Goal: Find specific page/section: Find specific page/section

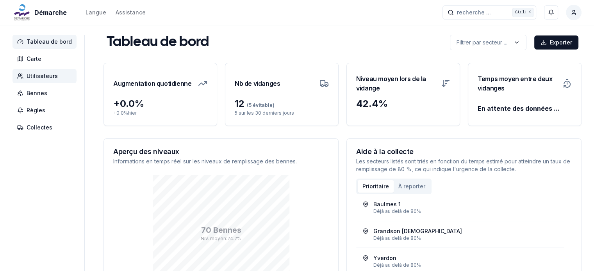
click at [36, 74] on span "Utilisateurs" at bounding box center [42, 76] width 31 height 8
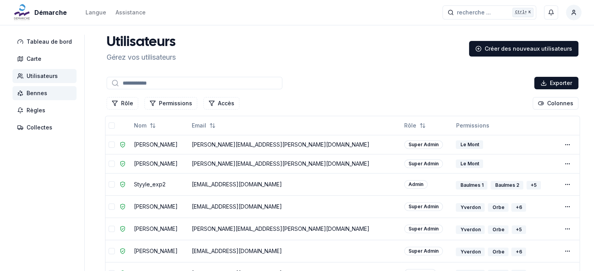
click at [44, 92] on span "Bennes" at bounding box center [37, 93] width 21 height 8
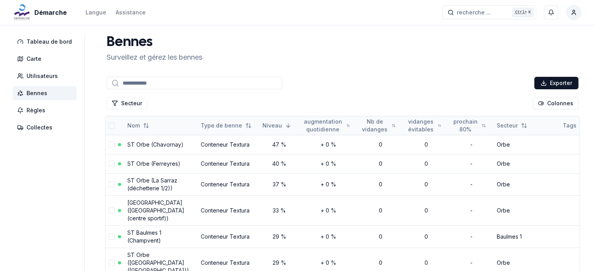
scroll to position [39, 0]
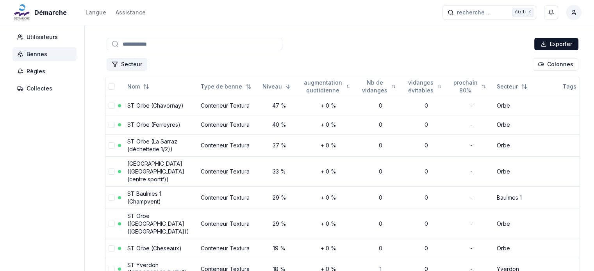
click at [133, 62] on button "Secteur" at bounding box center [127, 64] width 41 height 12
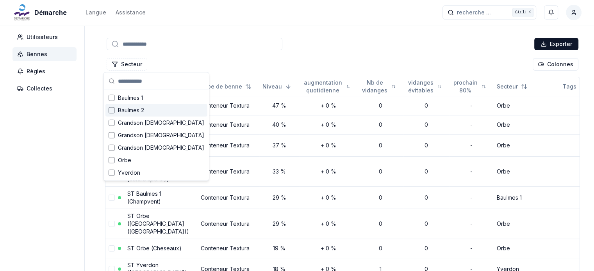
click at [114, 109] on div "Suggestions" at bounding box center [112, 110] width 6 height 6
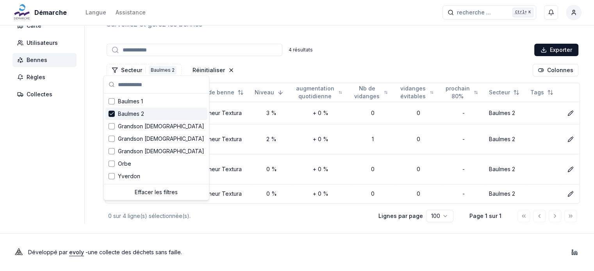
scroll to position [36, 0]
click at [65, 126] on aside "Tableau de bord Carte Utilisateurs Bennes Règles Collectes" at bounding box center [48, 113] width 72 height 223
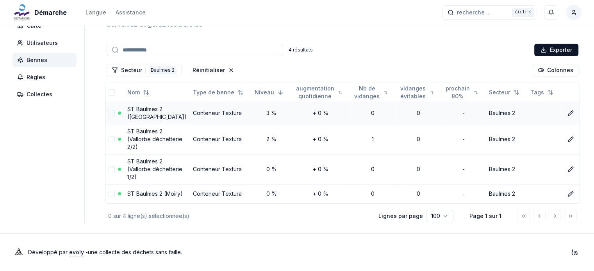
click at [232, 116] on td "Conteneur Textura" at bounding box center [221, 113] width 62 height 22
click at [422, 109] on div "0" at bounding box center [418, 113] width 39 height 8
click at [171, 47] on input at bounding box center [195, 50] width 176 height 12
click at [228, 68] on icon "Réinitialiser les filtres" at bounding box center [231, 70] width 6 height 6
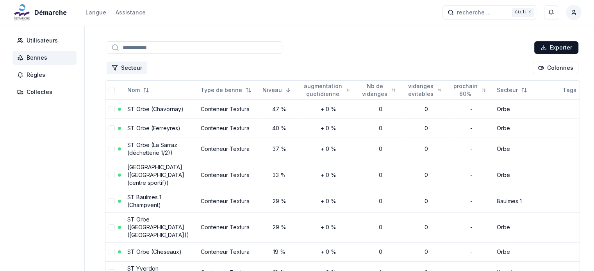
click at [127, 63] on button "Secteur" at bounding box center [127, 68] width 41 height 12
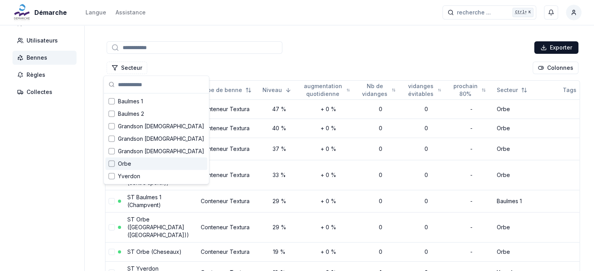
click at [113, 164] on div "Suggestions" at bounding box center [112, 164] width 6 height 6
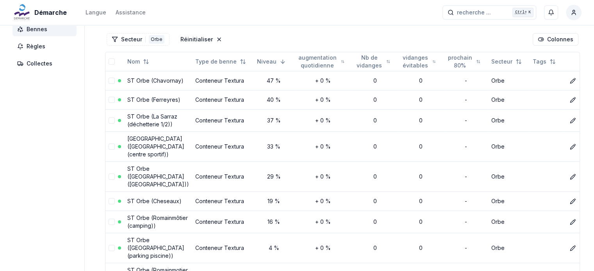
scroll to position [0, 0]
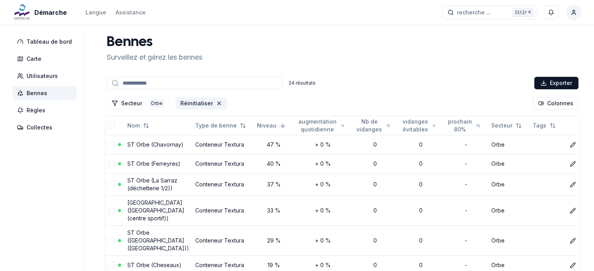
click at [216, 104] on icon "Réinitialiser les filtres" at bounding box center [219, 103] width 6 height 6
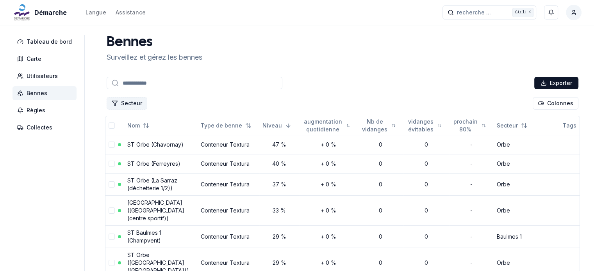
click at [134, 104] on button "Secteur" at bounding box center [127, 103] width 41 height 12
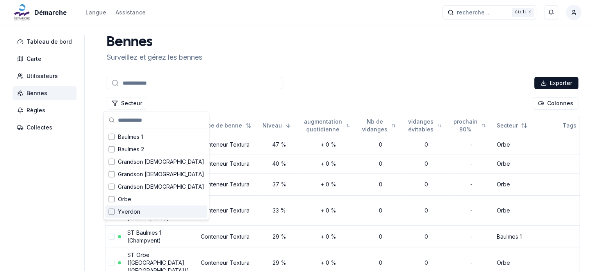
click at [112, 213] on div "Suggestions" at bounding box center [112, 212] width 6 height 6
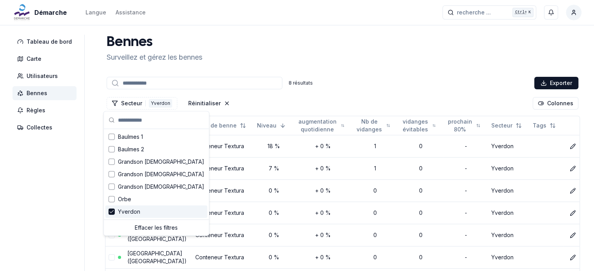
click at [61, 176] on aside "Tableau de bord Carte Utilisateurs Bennes Règles Collectes" at bounding box center [48, 183] width 72 height 296
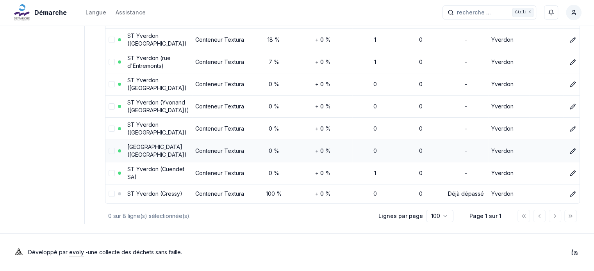
scroll to position [132, 0]
